Goal: Task Accomplishment & Management: Manage account settings

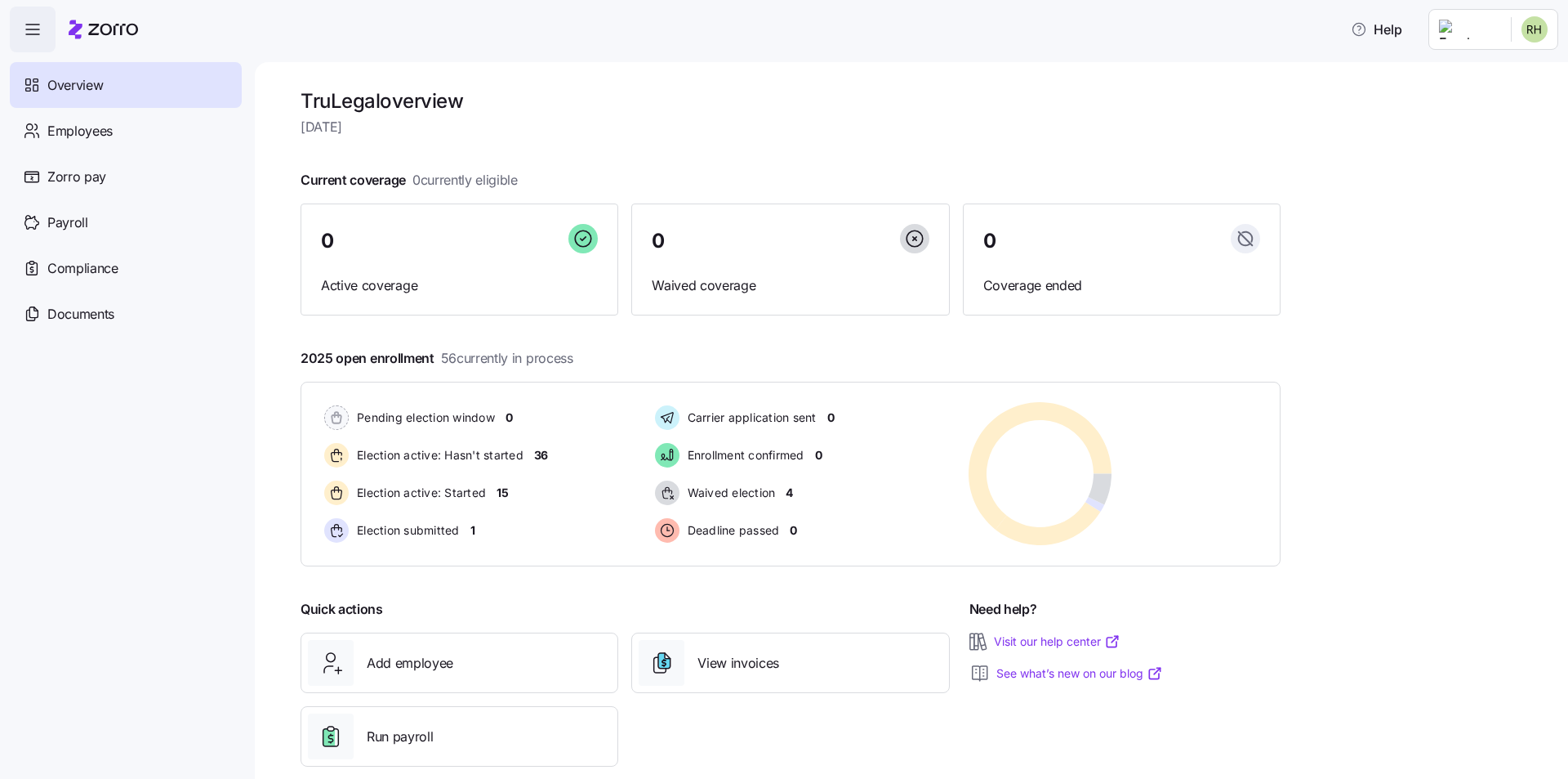
click at [1530, 33] on html "Help Overview Employees Zorro pay Payroll Compliance Documents TruLegal overvie…" at bounding box center [784, 447] width 1568 height 895
click at [1490, 145] on div "Company setup" at bounding box center [1491, 140] width 108 height 18
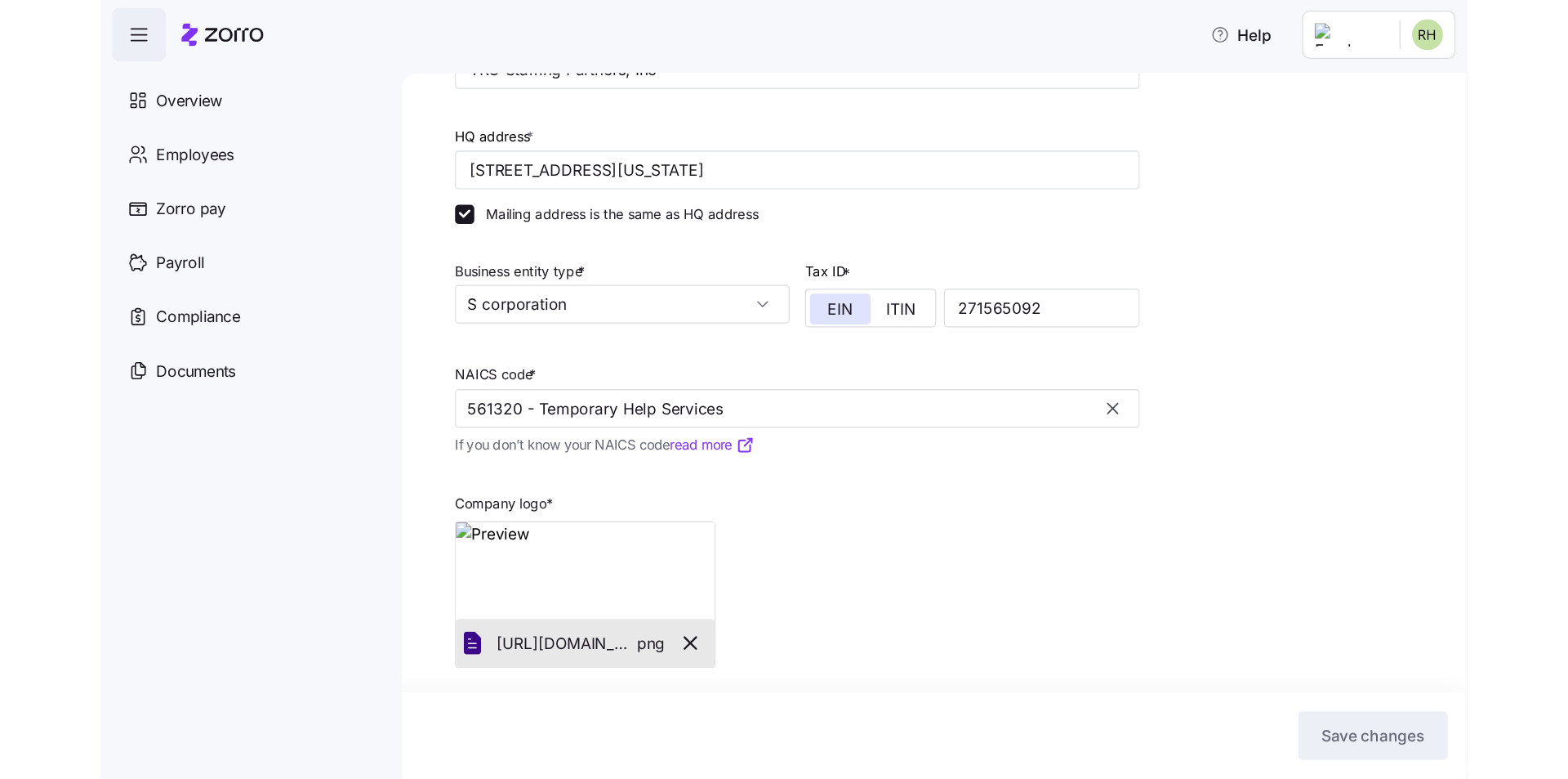
scroll to position [266, 0]
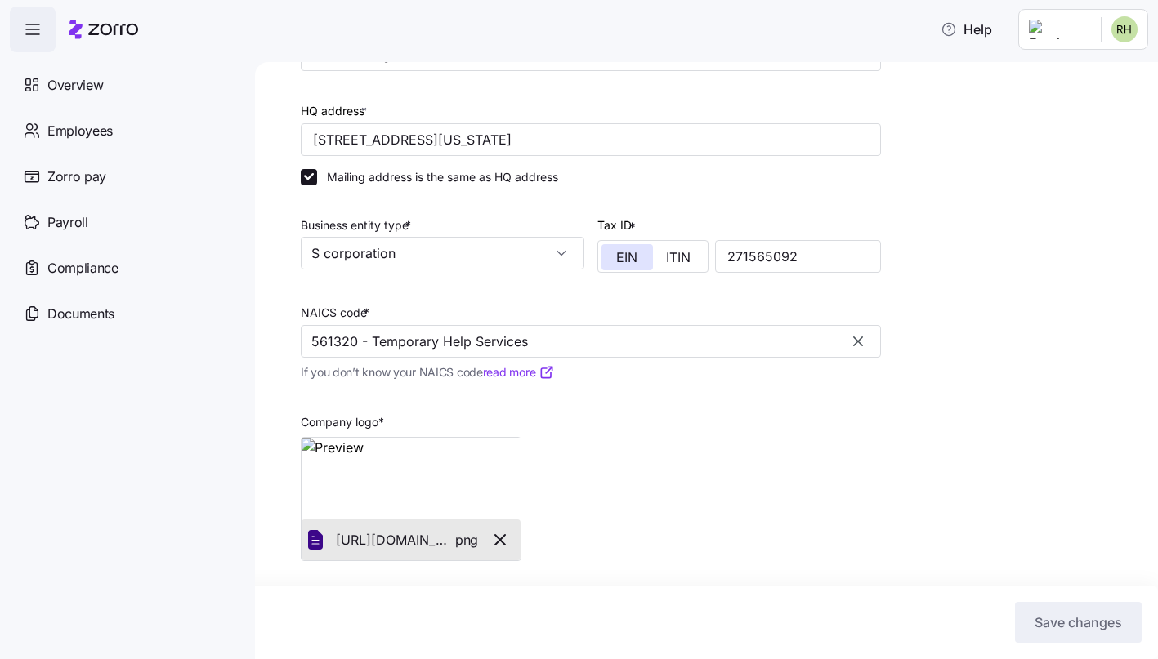
click at [502, 539] on icon "button" at bounding box center [500, 540] width 10 height 10
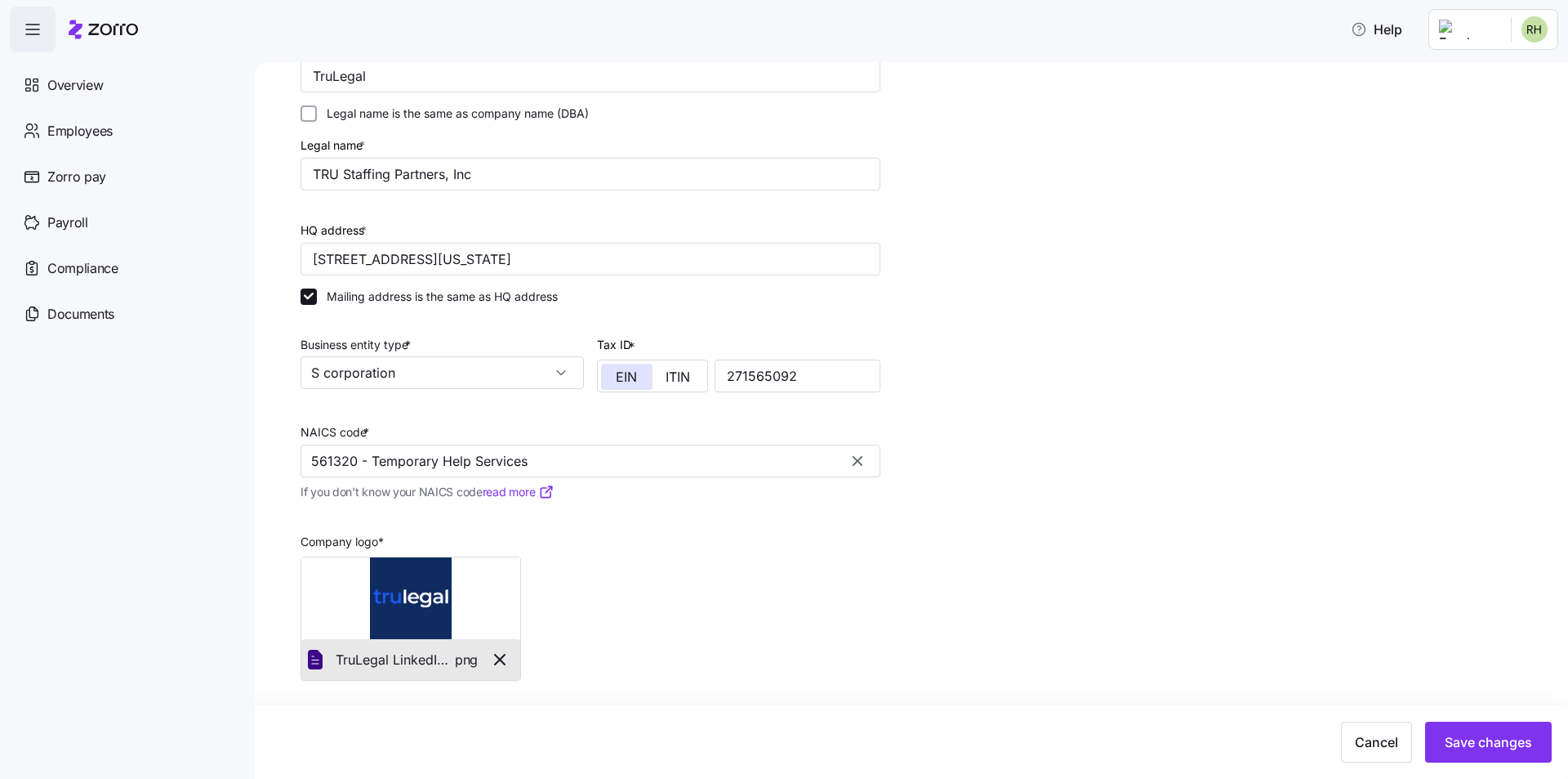
scroll to position [146, 0]
click at [1500, 752] on button "Save changes" at bounding box center [1488, 742] width 127 height 41
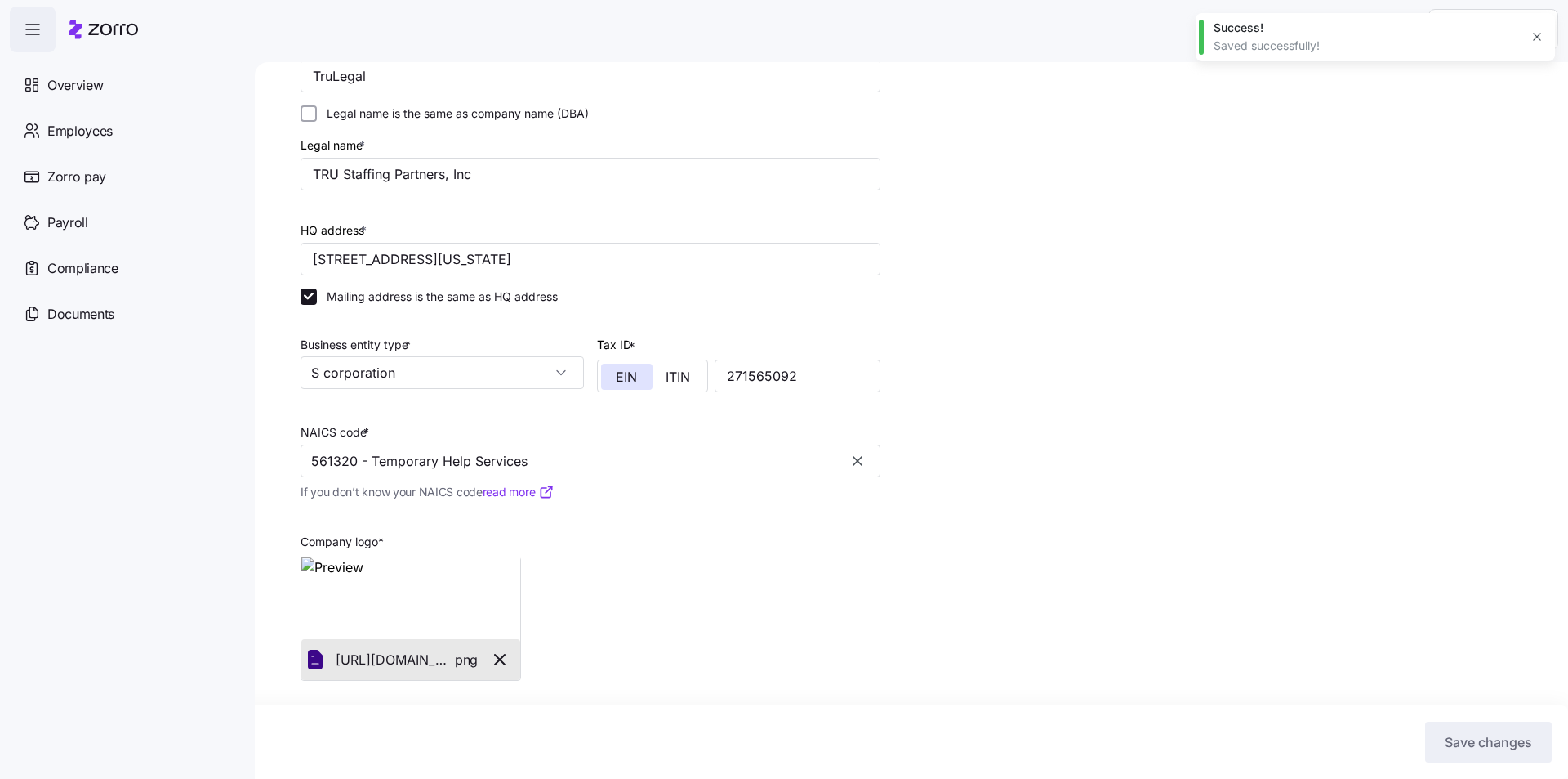
scroll to position [0, 0]
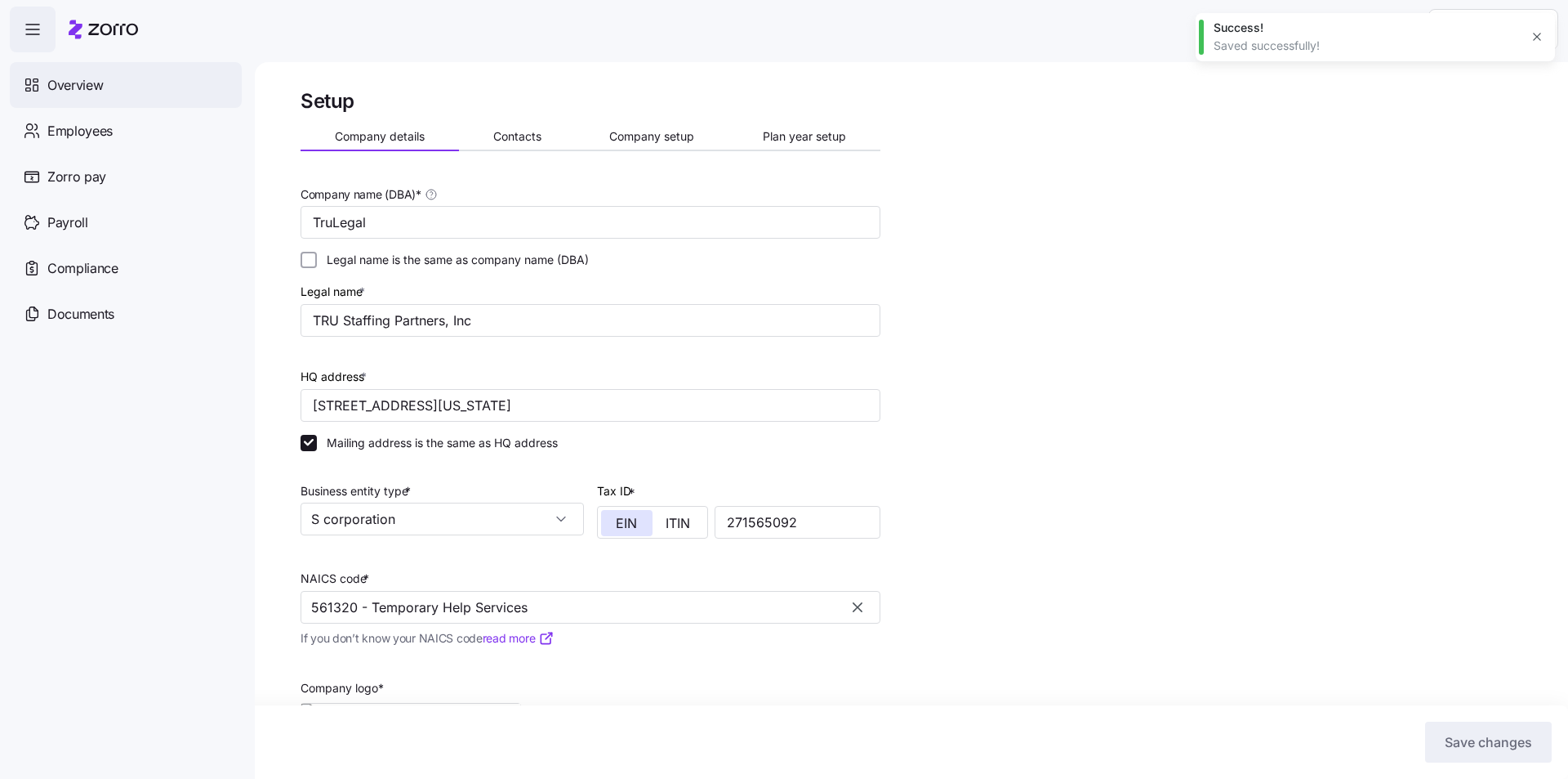
click at [81, 78] on span "Overview" at bounding box center [75, 85] width 56 height 20
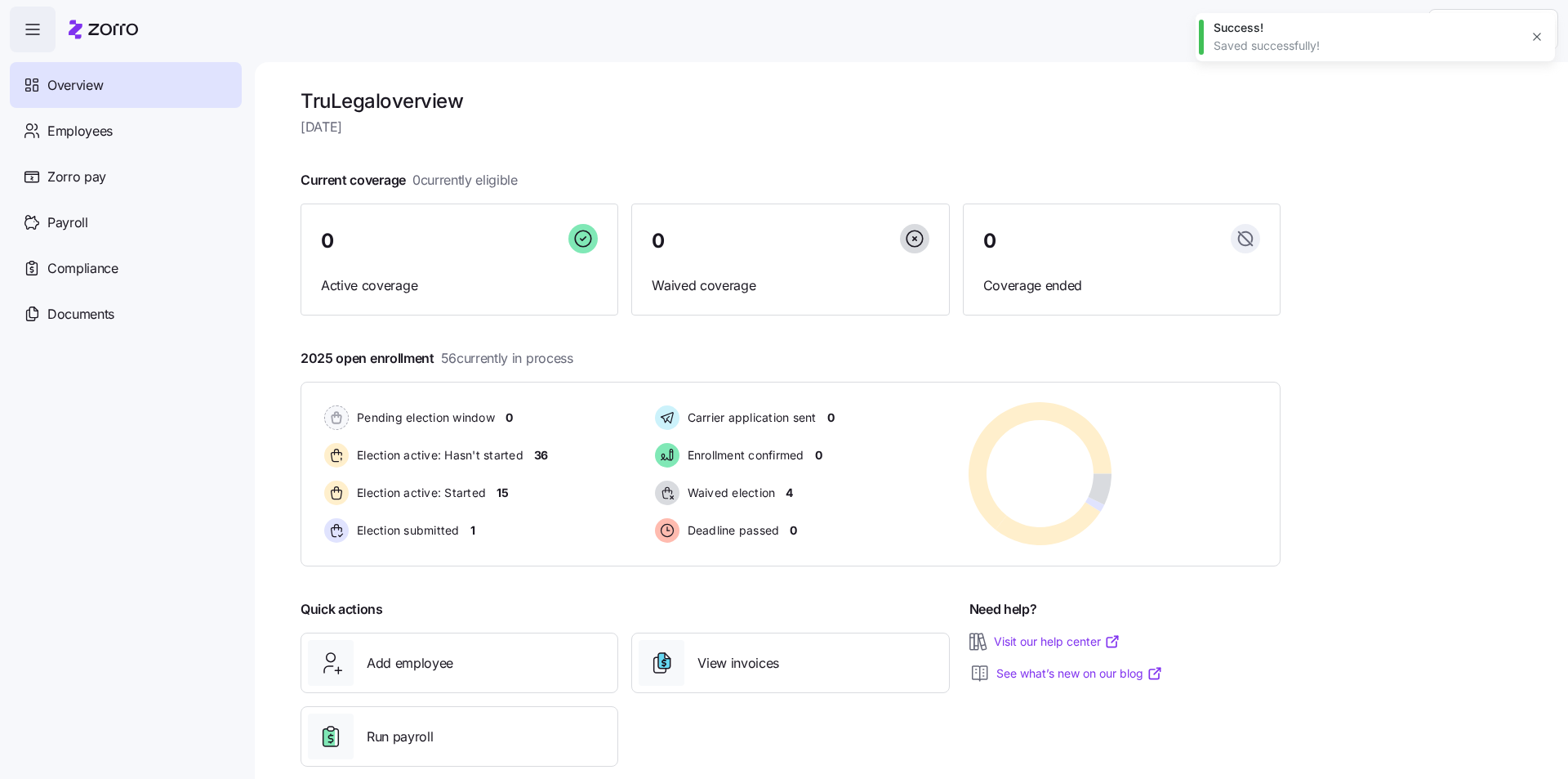
click at [1539, 38] on icon "button" at bounding box center [1536, 36] width 13 height 13
click at [1534, 34] on html "Help Overview Employees Zorro pay Payroll Compliance Documents TruLegal overvie…" at bounding box center [784, 447] width 1568 height 895
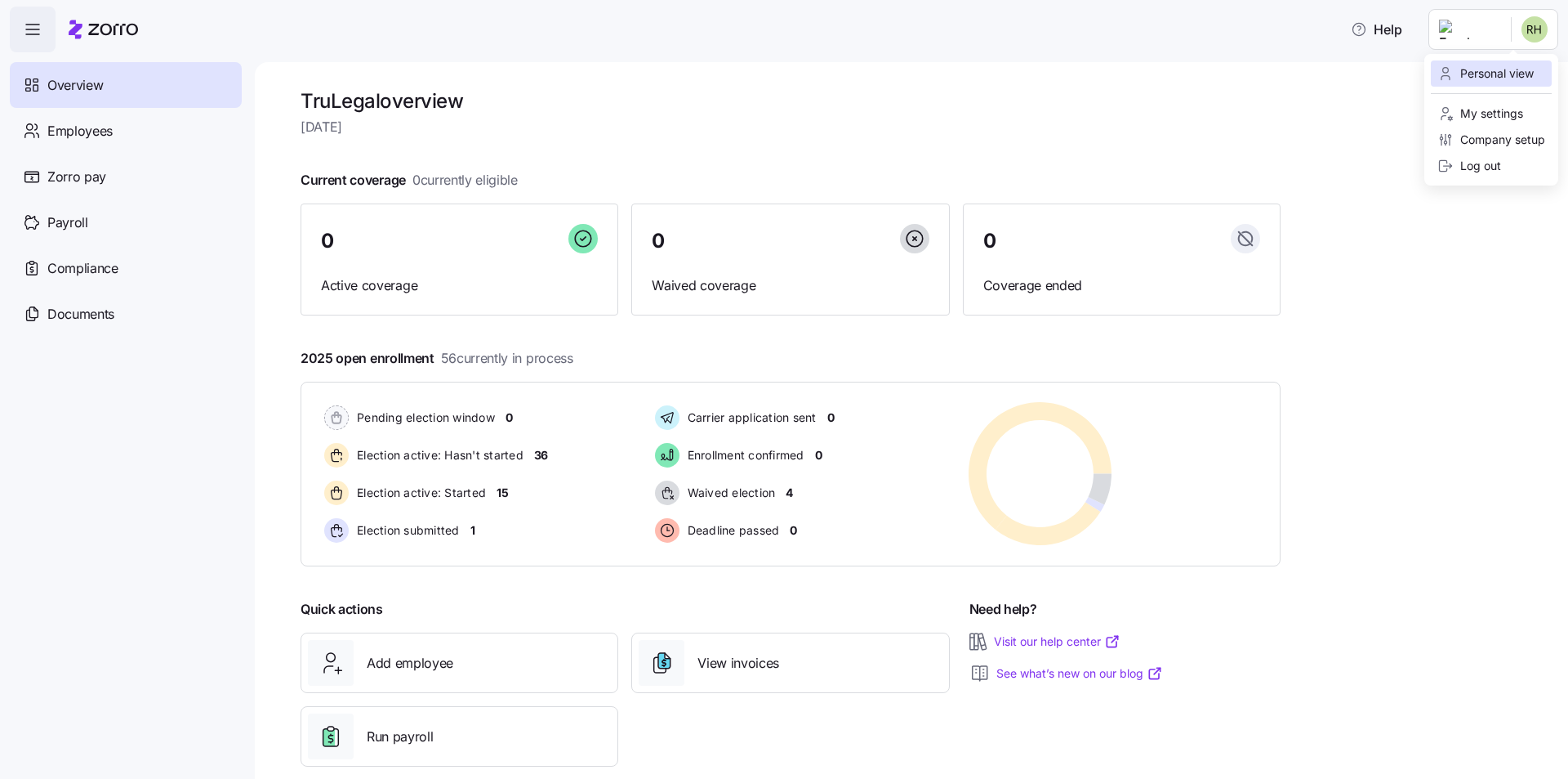
click at [1490, 66] on div "Personal view" at bounding box center [1485, 74] width 96 height 18
